Goal: Navigation & Orientation: Find specific page/section

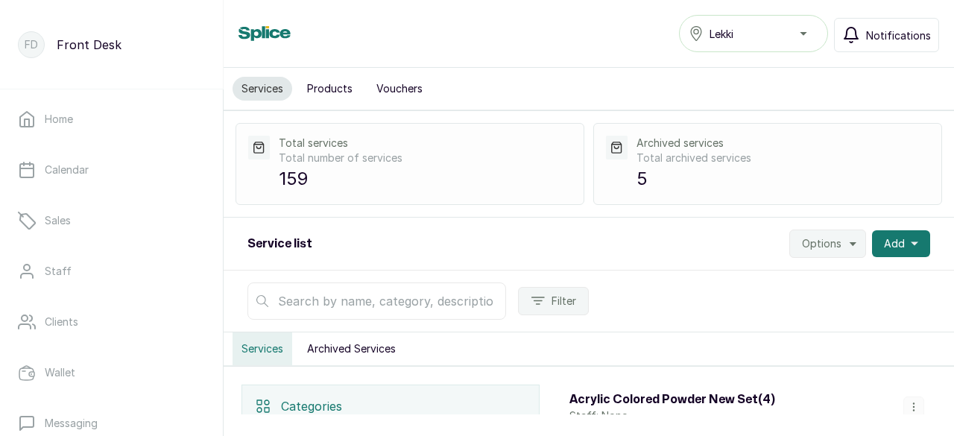
click at [905, 38] on span "Notifications" at bounding box center [898, 36] width 65 height 16
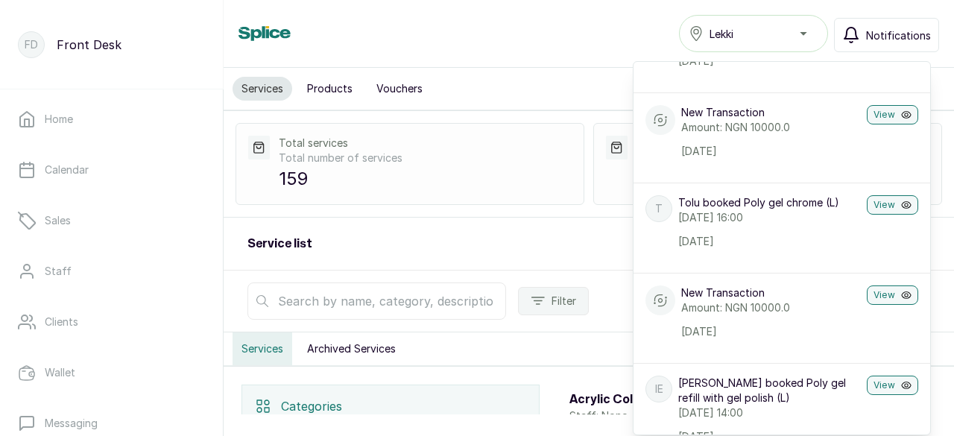
scroll to position [149, 0]
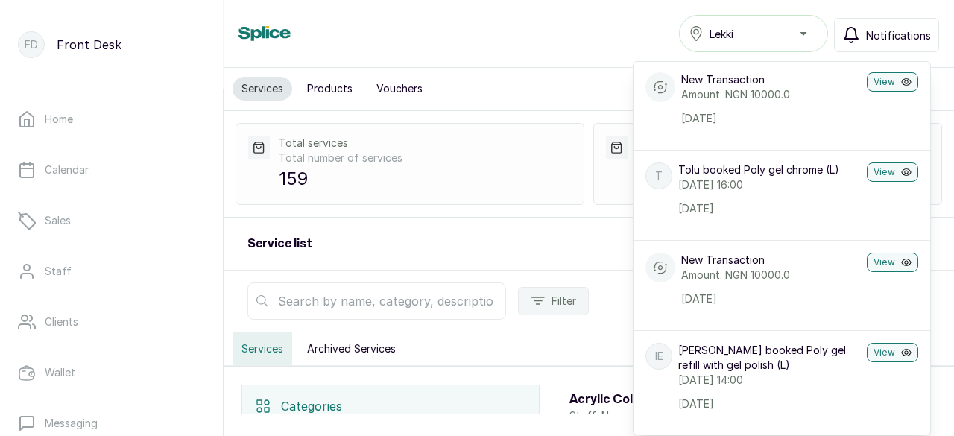
click at [206, 403] on div "Home Calendar Sales Staff Clients Wallet Messaging Rewards Catalogue Money Sett…" at bounding box center [111, 262] width 223 height 347
